Goal: Task Accomplishment & Management: Use online tool/utility

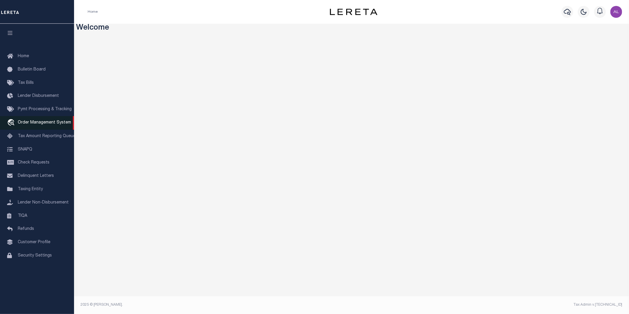
click at [32, 126] on link "travel_explore Order Management System" at bounding box center [37, 123] width 74 height 14
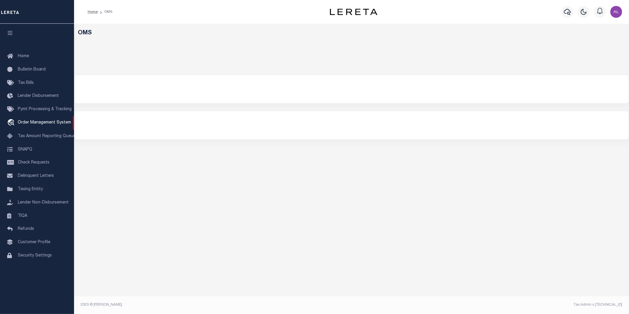
select select "200"
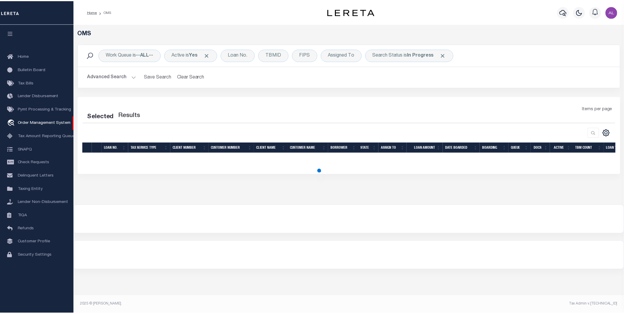
select select "200"
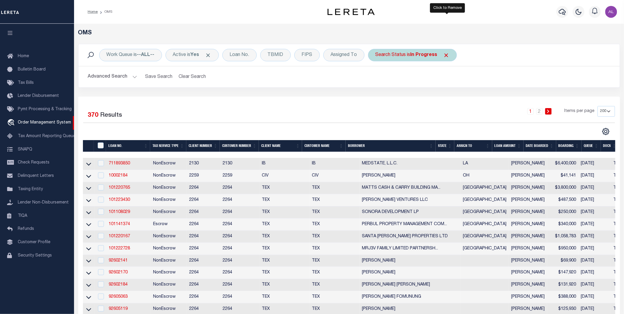
click at [449, 55] on span "Click to Remove" at bounding box center [446, 55] width 6 height 6
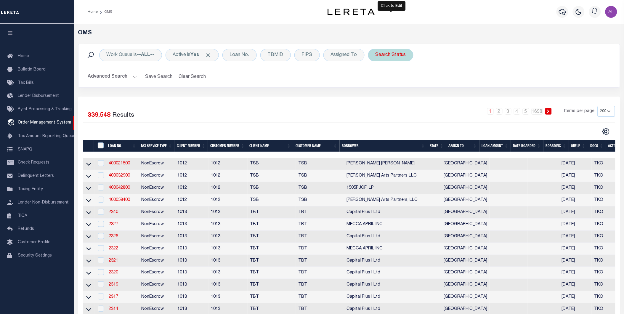
click at [398, 53] on div "Search Status" at bounding box center [390, 55] width 45 height 12
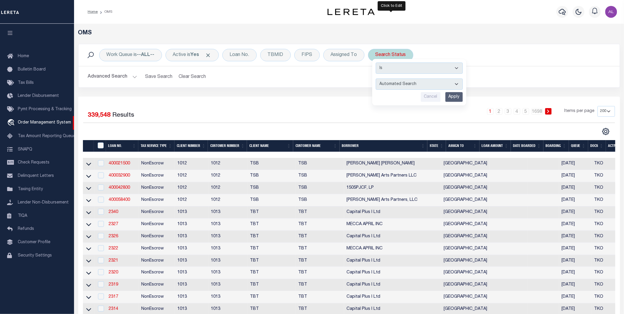
click at [422, 70] on select "Is Contains" at bounding box center [419, 67] width 87 height 11
click at [426, 71] on select "Is Contains" at bounding box center [419, 67] width 87 height 11
click at [403, 91] on div "Is Contains Automated Search Bad Parcel Complete Duplicate Parcel High Dollar R…" at bounding box center [419, 82] width 94 height 46
click at [404, 89] on select "Automated Search Bad Parcel Complete Duplicate Parcel High Dollar Reporting In …" at bounding box center [419, 83] width 87 height 11
select select "CP"
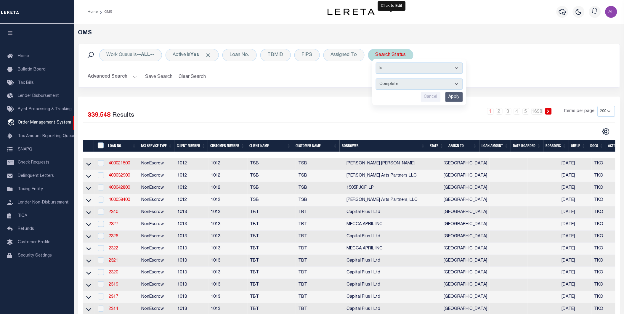
click at [376, 78] on select "Automated Search Bad Parcel Complete Duplicate Parcel High Dollar Reporting In …" at bounding box center [419, 83] width 87 height 11
click at [452, 96] on input "Apply" at bounding box center [453, 97] width 17 height 10
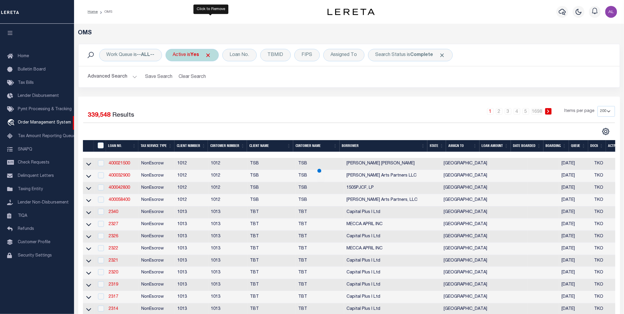
click at [211, 54] on span "Click to Remove" at bounding box center [208, 55] width 6 height 6
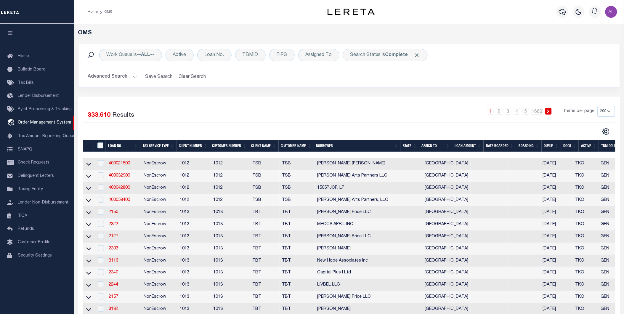
click at [512, 146] on th "DATE BOARDED" at bounding box center [499, 146] width 33 height 12
click at [606, 111] on select "10 25 50 100 200" at bounding box center [605, 111] width 17 height 11
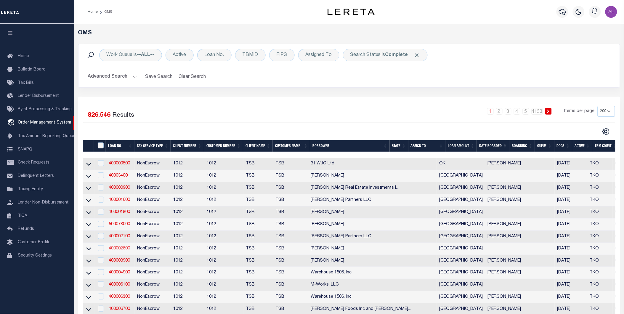
click at [121, 250] on link "400002600" at bounding box center [119, 248] width 21 height 4
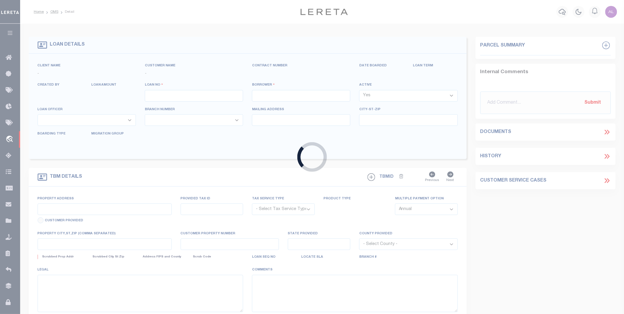
type input "400002600"
type input "[PERSON_NAME]"
select select "False"
select select
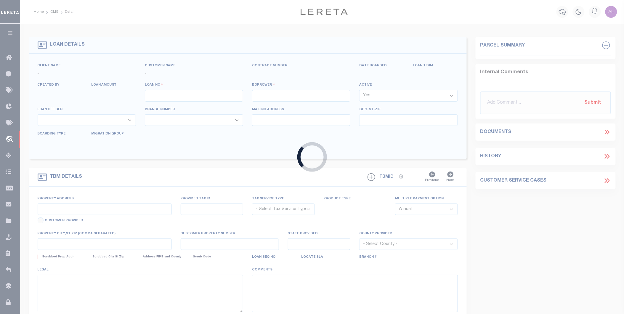
select select "NonEscrow"
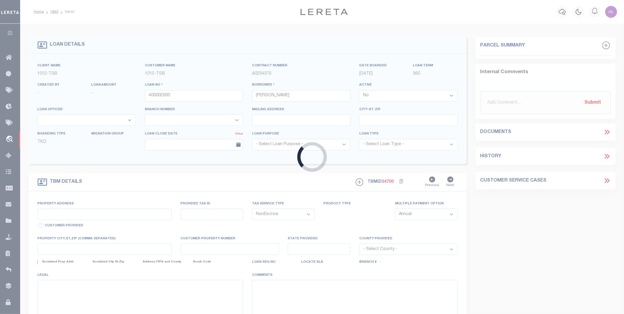
type input "2900 Mckinnon"
select select
type input "Dallas TX 75201"
type input "[GEOGRAPHIC_DATA]"
select select "[GEOGRAPHIC_DATA]"
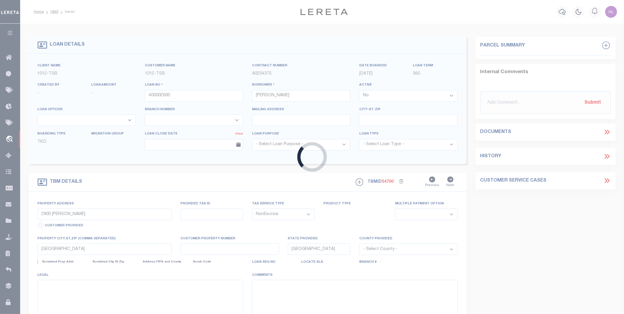
select select "4117"
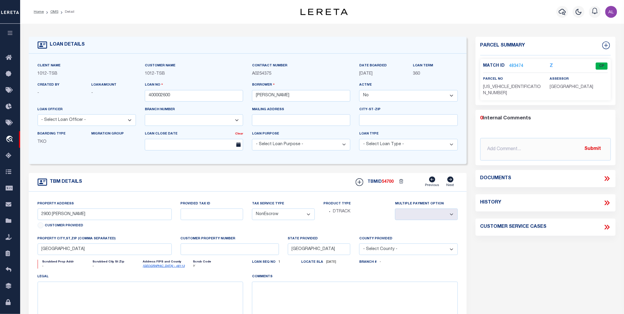
click at [517, 65] on link "483474" at bounding box center [516, 66] width 14 height 6
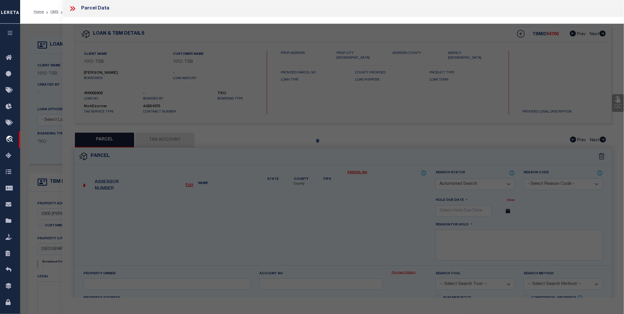
checkbox input "false"
select select "CP"
type input "RANADE PRASHANT NARAYAN & SEEMA BHUSHAN"
type input "00C03660000002900"
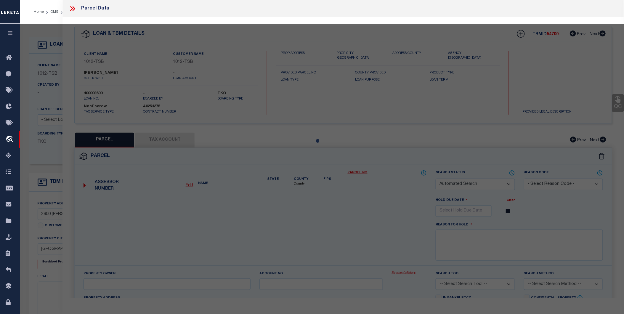
type input "2900 MCKINNON"
type input "DALLAS TX"
type textarea "AZURE CONDO BLK D/936 LT 1A ACS 1.3107 UNIT 2900 CE% 1.746 INT201400205360 DD08…"
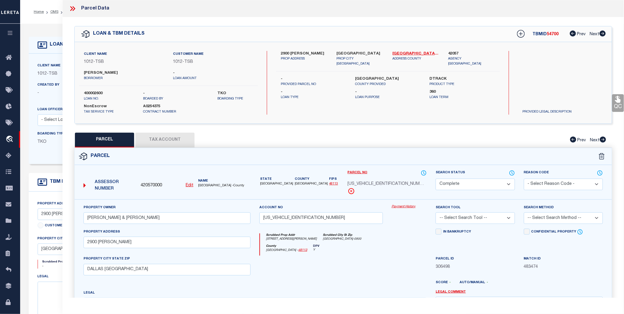
click at [404, 205] on link "Payment History" at bounding box center [409, 206] width 35 height 5
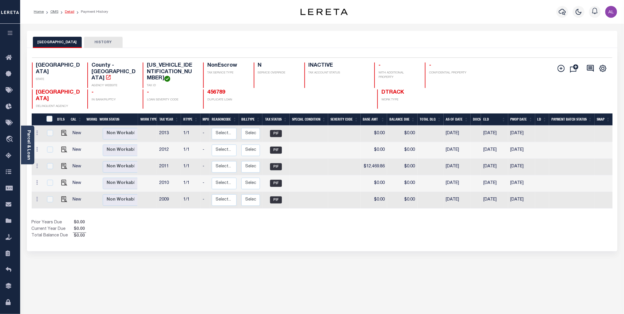
click at [68, 10] on link "Detail" at bounding box center [69, 12] width 9 height 4
click at [52, 14] on li "OMS" at bounding box center [51, 11] width 15 height 5
click at [53, 10] on link "OMS" at bounding box center [54, 12] width 8 height 4
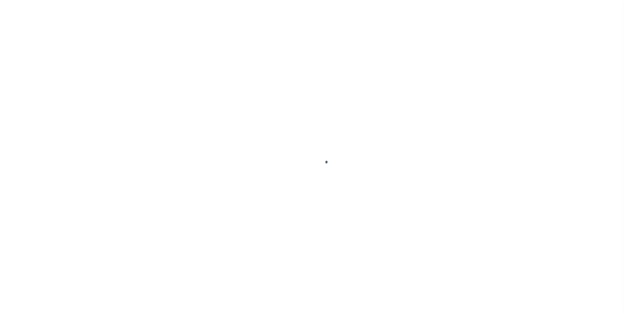
select select "False"
select select "NonEscrow"
type input "2900 [PERSON_NAME]"
select select
type input "[GEOGRAPHIC_DATA]"
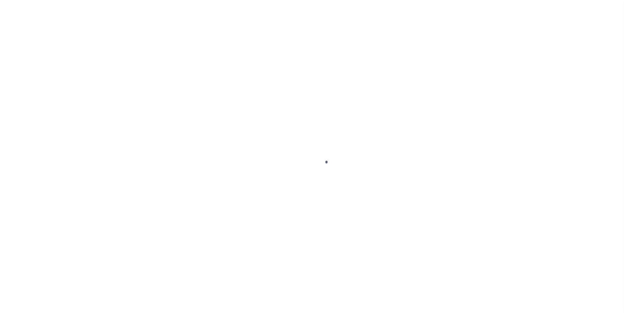
type input "[GEOGRAPHIC_DATA]"
select select "[GEOGRAPHIC_DATA]"
select select "4117"
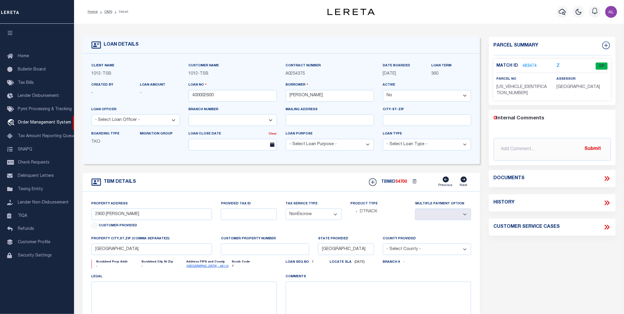
click at [527, 63] on link "483474" at bounding box center [529, 66] width 14 height 6
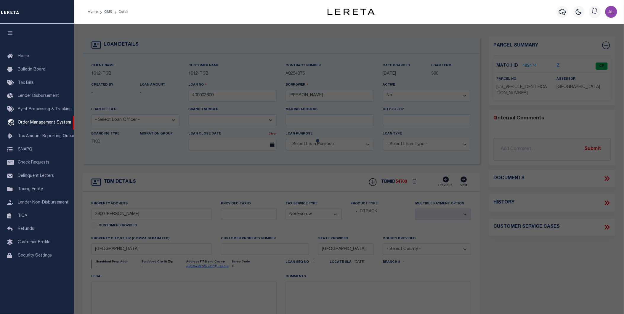
checkbox input "false"
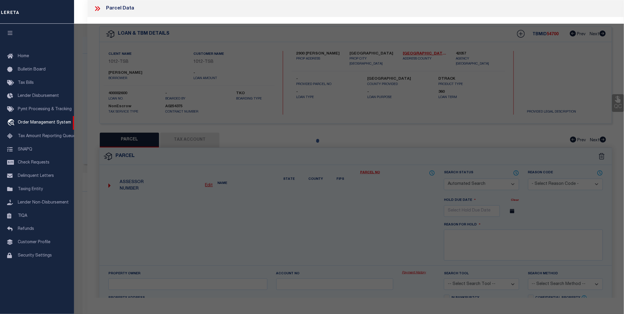
select select "CP"
type input "RANADE PRASHANT NARAYAN & SEEMA BHUSHAN"
type input "00C03660000002900"
type input "2900 MCKINNON"
type input "DALLAS TX"
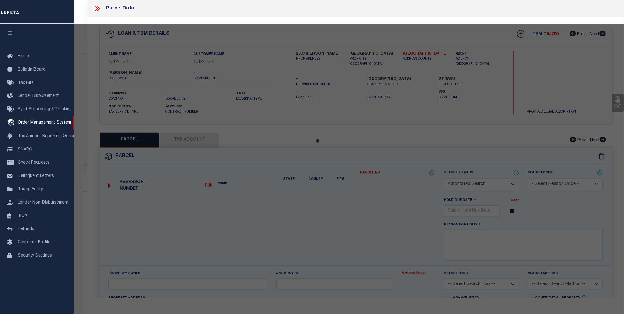
type textarea "AZURE CONDO BLK D/936 LT 1A ACS 1.3107 UNIT 2900 CE% 1.746 INT201400205360 DD08…"
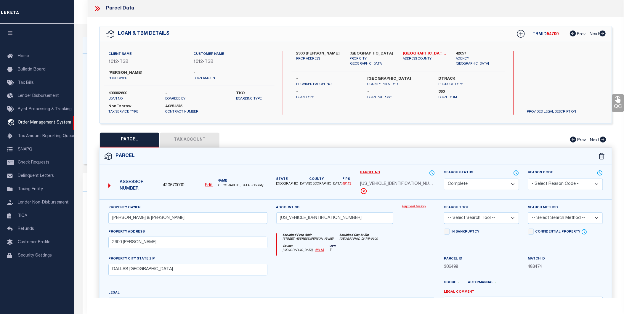
click at [188, 133] on button "Tax Account" at bounding box center [189, 140] width 59 height 15
select select "100"
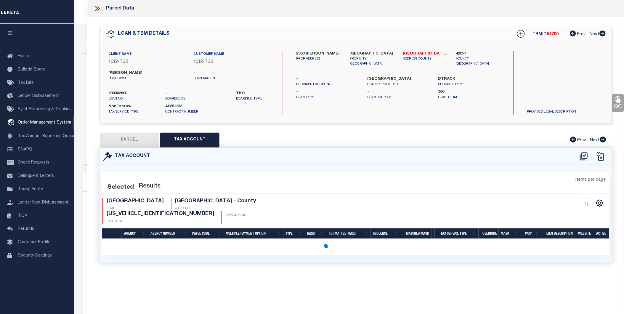
select select "100"
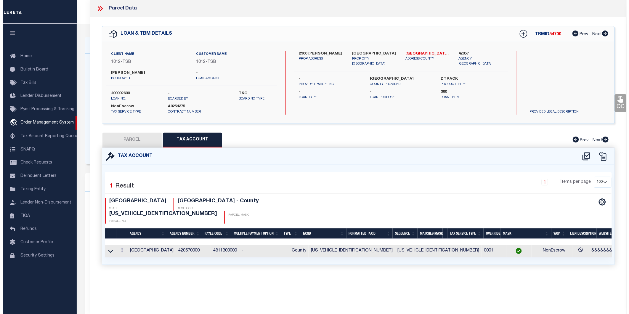
scroll to position [0, 12]
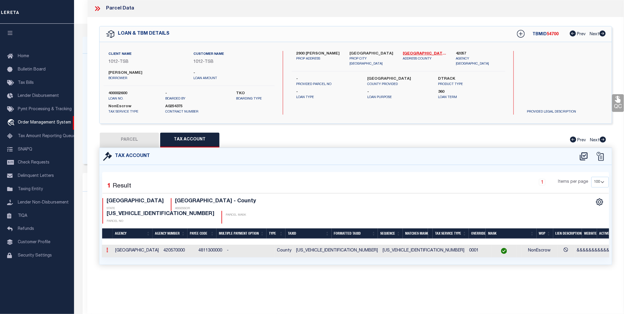
click at [105, 248] on link at bounding box center [107, 250] width 7 height 5
click at [128, 257] on icon "" at bounding box center [125, 259] width 4 height 4
type input "00C03660000002900"
type textarea "&&&&&&&&&&&&&&&&&"
type input "XXXXXXXXXXXXXXXXX*"
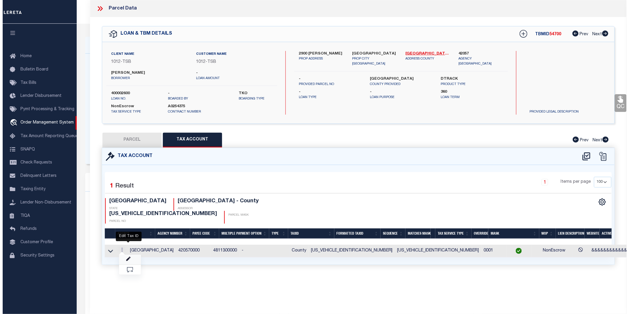
scroll to position [0, 8]
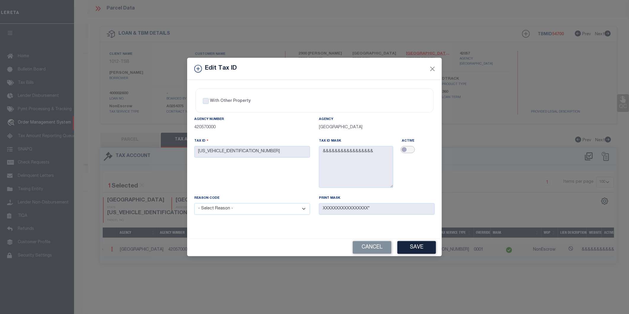
click at [408, 147] on input "checkbox" at bounding box center [408, 149] width 14 height 7
checkbox input "true"
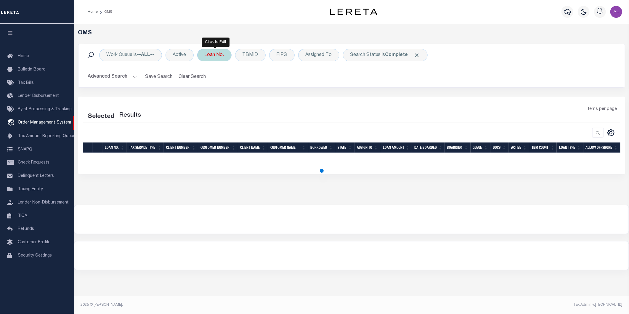
click at [222, 57] on div "Loan No." at bounding box center [214, 55] width 34 height 12
click at [257, 67] on select "Is Contains" at bounding box center [248, 67] width 87 height 11
select select "c"
click at [205, 62] on select "Is Contains" at bounding box center [248, 67] width 87 height 11
click at [229, 83] on input "text" at bounding box center [248, 83] width 87 height 11
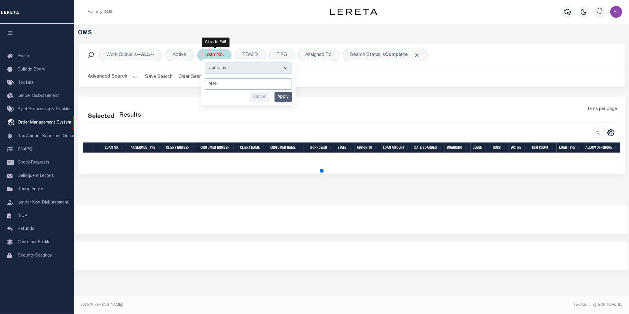
type input "ALB-"
click at [283, 98] on input "Apply" at bounding box center [282, 97] width 17 height 10
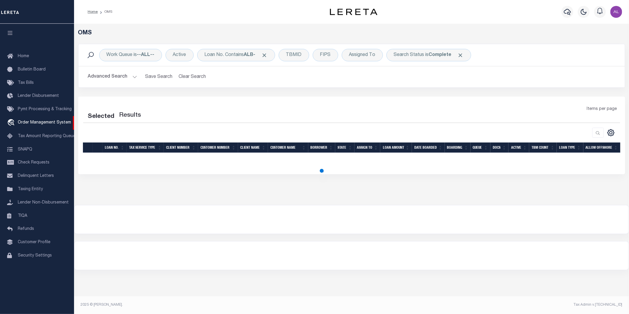
select select "200"
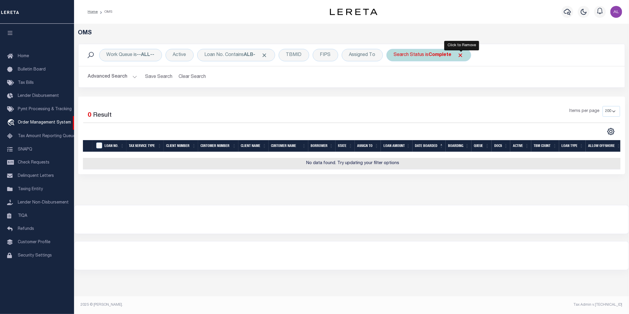
click at [462, 55] on span "Click to Remove" at bounding box center [460, 55] width 6 height 6
click at [462, 55] on div "Work Queue is --ALL-- Active Loan No. Contains ALB- TBMID FIPS Assigned To Sear…" at bounding box center [351, 55] width 537 height 12
click at [407, 58] on div "Search Status" at bounding box center [408, 55] width 45 height 12
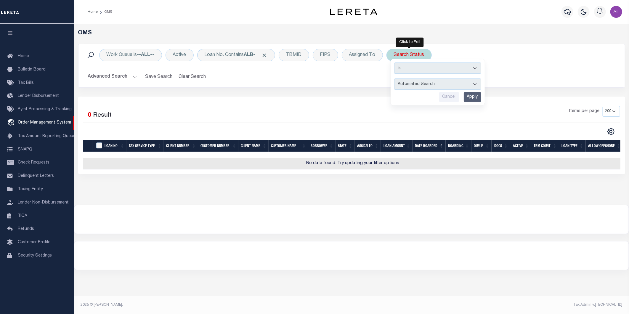
click at [446, 84] on select "Automated Search Bad Parcel Complete Duplicate Parcel High Dollar Reporting In …" at bounding box center [437, 83] width 87 height 11
select select "CP"
click at [395, 78] on select "Automated Search Bad Parcel Complete Duplicate Parcel High Dollar Reporting In …" at bounding box center [437, 83] width 87 height 11
click at [475, 94] on input "Apply" at bounding box center [472, 97] width 17 height 10
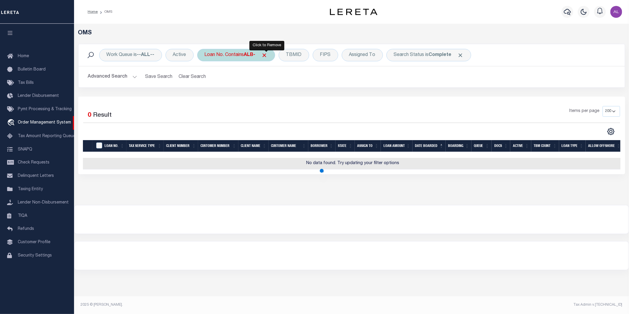
click at [266, 55] on span "Click to Remove" at bounding box center [264, 55] width 6 height 6
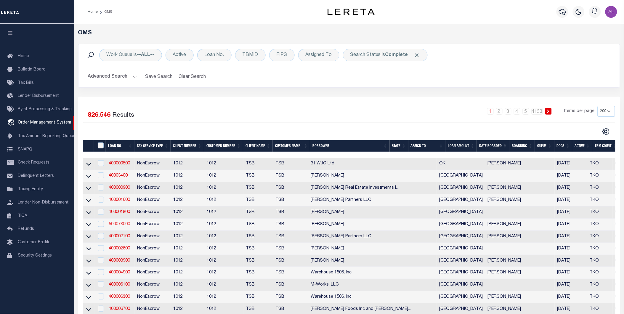
click at [123, 224] on link "500078000" at bounding box center [119, 224] width 21 height 4
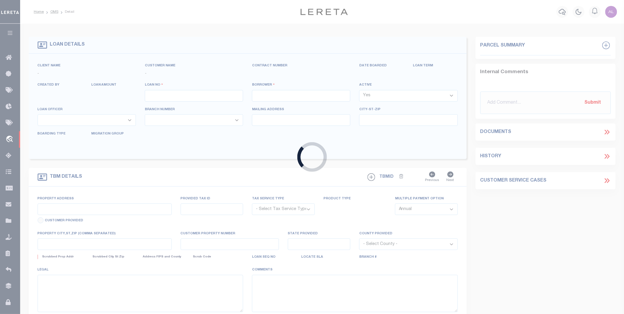
type input "500078000"
type input "[PERSON_NAME]"
select select "False"
select select
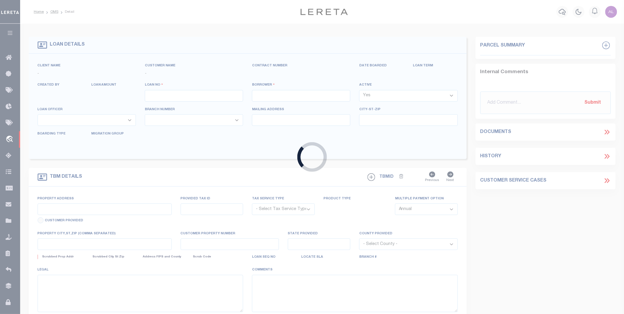
select select "NonEscrow"
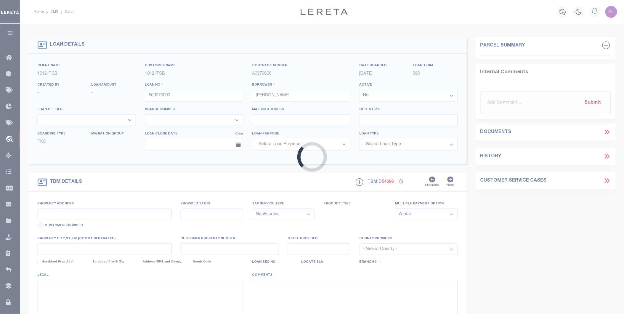
select select "4117"
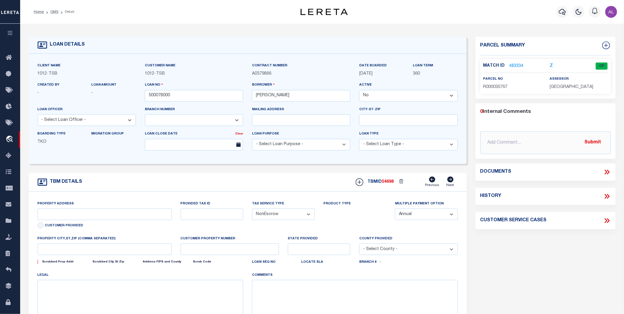
type input "3011 scenic dr"
select select
type input "graford tx 76449"
type input "[GEOGRAPHIC_DATA]"
select select "[PERSON_NAME]"
